Goal: Check status: Check status

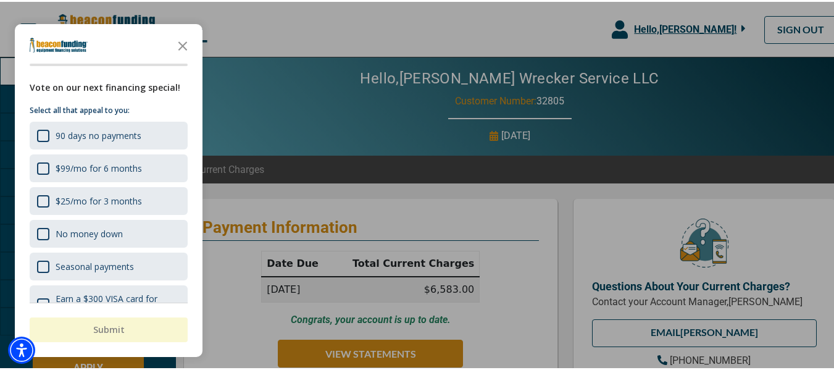
click at [180, 44] on icon "Close the survey" at bounding box center [182, 43] width 25 height 25
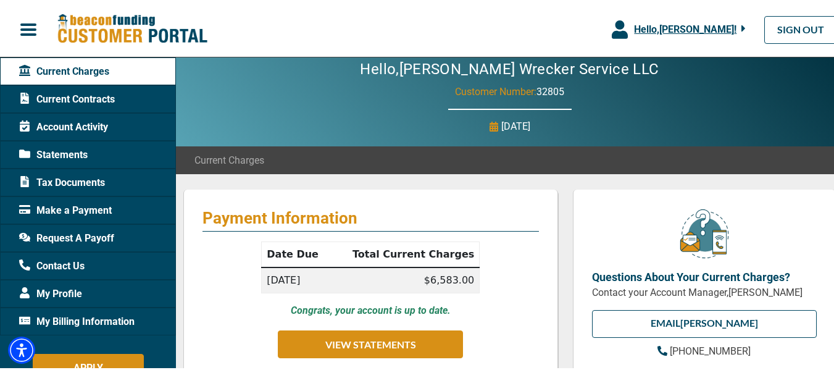
scroll to position [62, 0]
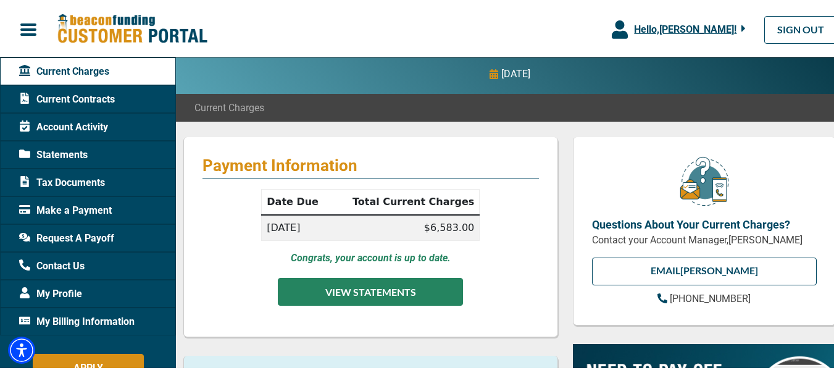
click at [370, 287] on button "VIEW STATEMENTS" at bounding box center [370, 290] width 185 height 28
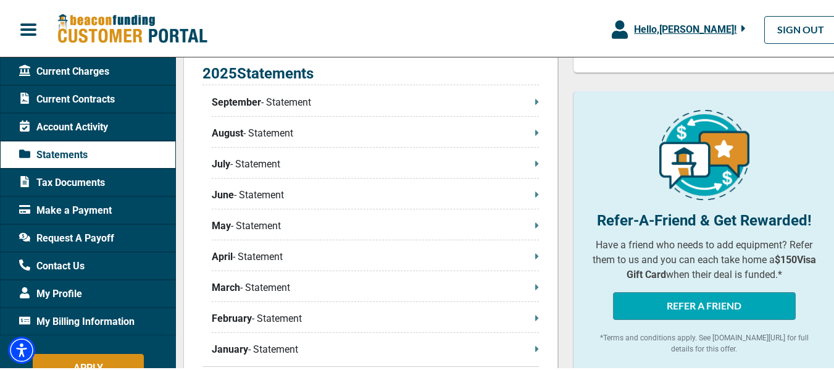
scroll to position [309, 0]
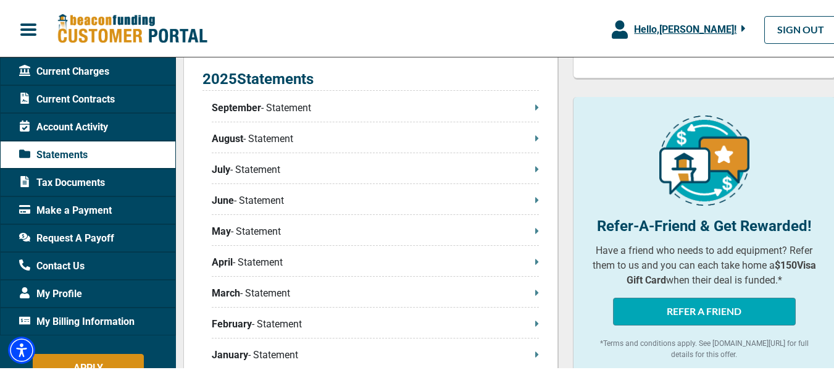
click at [419, 108] on p "September - Statement" at bounding box center [375, 106] width 327 height 15
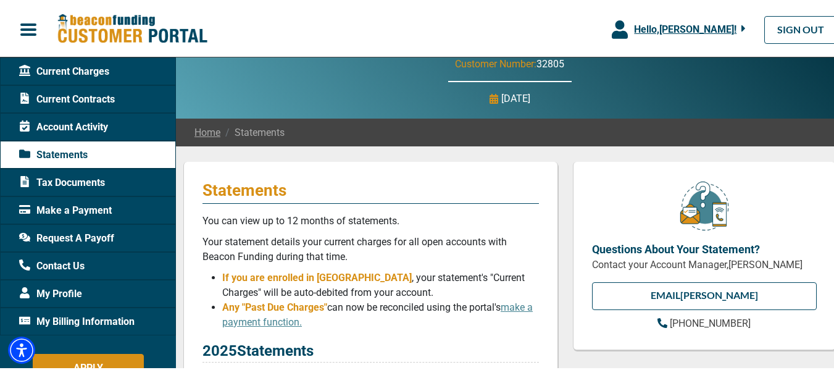
scroll to position [0, 0]
